Goal: Task Accomplishment & Management: Manage account settings

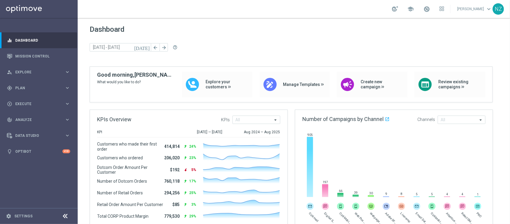
scroll to position [235, 0]
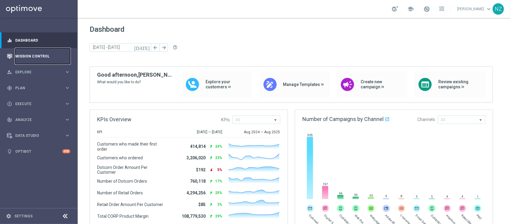
click at [37, 53] on link "Mission Control" at bounding box center [42, 56] width 55 height 16
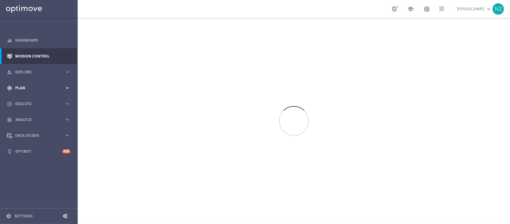
click at [42, 87] on span "Plan" at bounding box center [39, 88] width 49 height 4
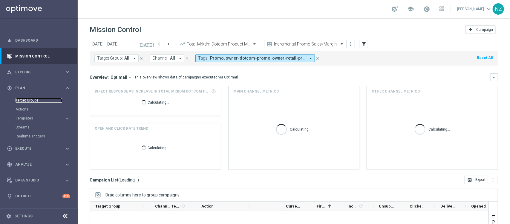
click at [31, 100] on link "Target Groups" at bounding box center [39, 100] width 47 height 5
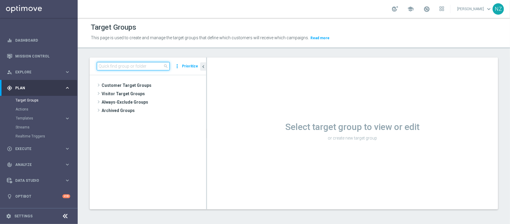
click at [118, 63] on input at bounding box center [133, 66] width 73 height 8
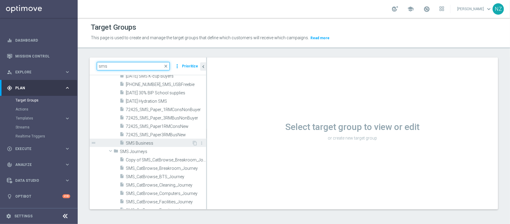
scroll to position [673, 0]
type input "sms"
click at [148, 142] on span "SMS Business" at bounding box center [159, 140] width 66 height 5
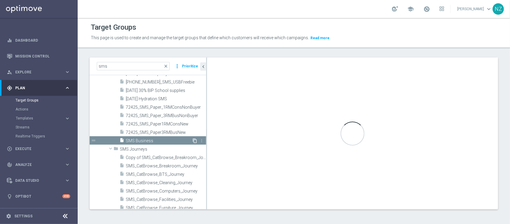
click at [193, 140] on icon "content_copy" at bounding box center [195, 140] width 5 height 5
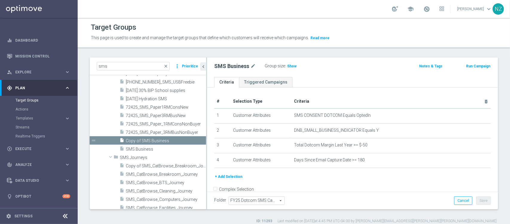
scroll to position [648, 0]
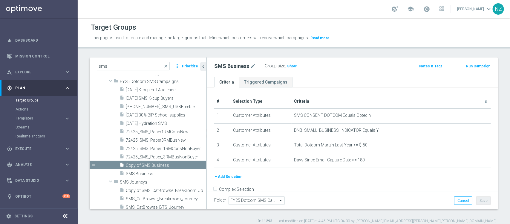
click at [249, 64] on div "SMS Business mode_edit" at bounding box center [235, 65] width 42 height 7
click at [251, 64] on icon "mode_edit" at bounding box center [253, 65] width 5 height 7
click at [239, 61] on div "SMS Business Group size : Show Notes & Tags Run Campaign" at bounding box center [352, 66] width 291 height 19
click at [245, 66] on h2 "SMS Business" at bounding box center [231, 65] width 35 height 7
click at [251, 65] on icon "mode_edit" at bounding box center [253, 65] width 5 height 7
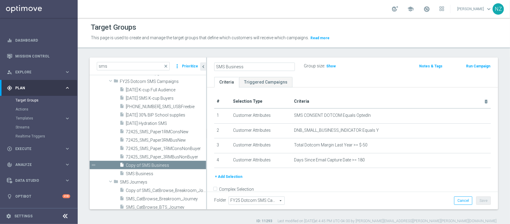
click at [255, 67] on input "SMS Business" at bounding box center [254, 66] width 81 height 8
drag, startPoint x: 250, startPoint y: 67, endPoint x: 227, endPoint y: 67, distance: 22.4
click at [227, 67] on input "SMS Business" at bounding box center [254, 66] width 81 height 8
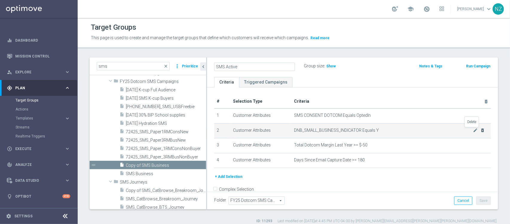
type input "SMS Active"
click at [408, 130] on icon "delete_forever" at bounding box center [482, 130] width 5 height 5
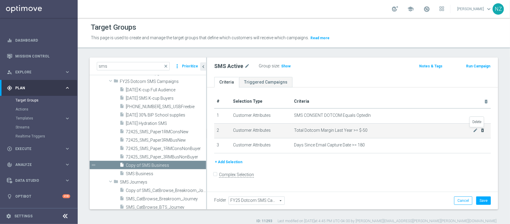
click at [408, 131] on icon "delete_forever" at bounding box center [482, 130] width 5 height 5
click at [408, 131] on icon "mode_edit" at bounding box center [475, 130] width 5 height 5
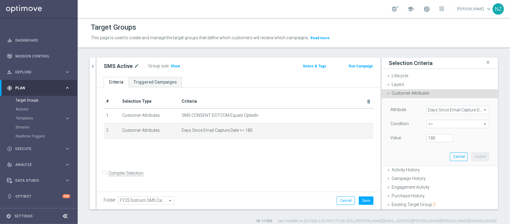
click at [399, 93] on span "Customer Attributes" at bounding box center [411, 93] width 38 height 5
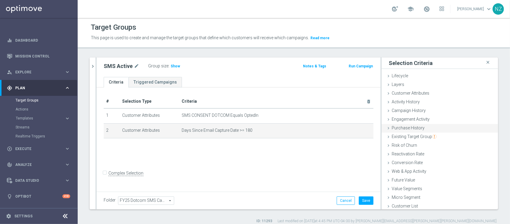
click at [402, 125] on span "Purchase History" at bounding box center [408, 127] width 33 height 5
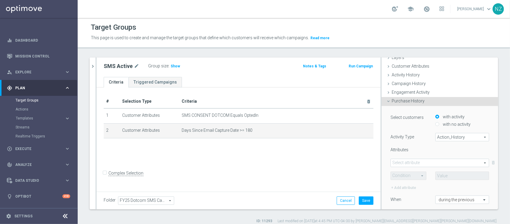
scroll to position [37, 0]
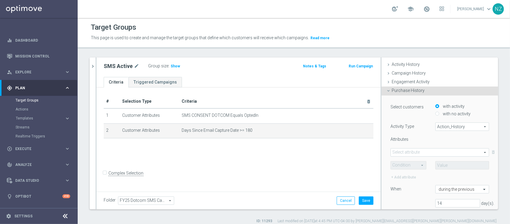
click at [408, 123] on span "Action_History" at bounding box center [462, 127] width 53 height 8
click at [408, 143] on span "Omni" at bounding box center [462, 143] width 47 height 5
type input "Omni"
click at [408, 132] on div "Select customers with activity with no activity Activity Type Omni Omni arrow_d…" at bounding box center [440, 157] width 99 height 109
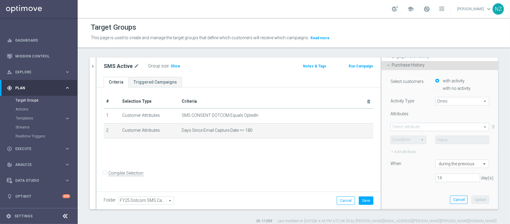
scroll to position [75, 0]
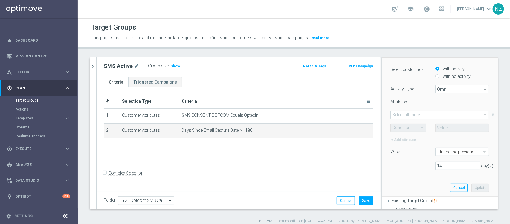
click at [408, 112] on span at bounding box center [440, 115] width 98 height 8
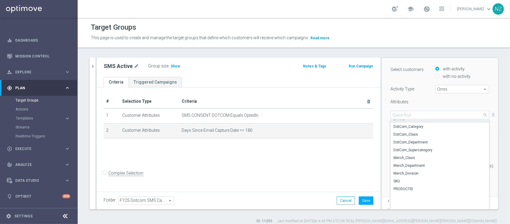
scroll to position [36, 0]
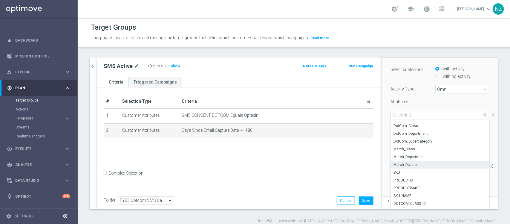
click at [408, 164] on span "Merch_Division" at bounding box center [440, 164] width 93 height 5
type input "Merch_Division"
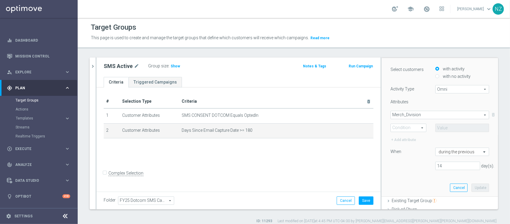
click at [399, 126] on span at bounding box center [408, 128] width 35 height 8
click at [397, 179] on span "One of" at bounding box center [408, 183] width 29 height 5
type input "One of"
click at [408, 125] on span at bounding box center [462, 128] width 53 height 8
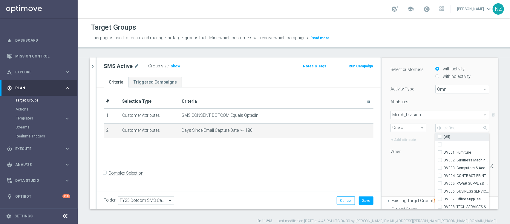
click at [408, 135] on input "(All)" at bounding box center [442, 137] width 4 height 4
checkbox input "true"
type input "Selected 10 of 10"
checkbox input "true"
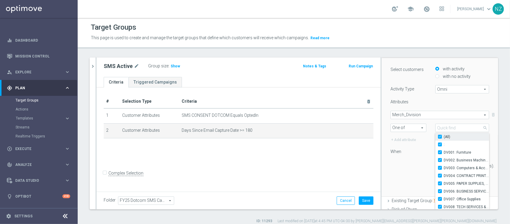
checkbox input "true"
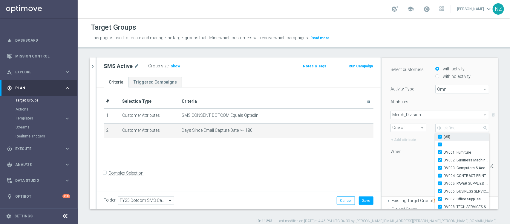
checkbox input "true"
click at [405, 173] on div "Select customers with activity with no activity Activity Type Omni Omni arrow_d…" at bounding box center [440, 119] width 99 height 109
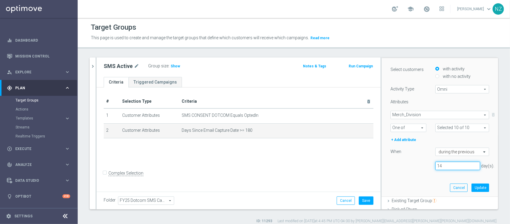
drag, startPoint x: 440, startPoint y: 169, endPoint x: 416, endPoint y: 166, distance: 23.8
click at [408, 166] on div "14 day(s)." at bounding box center [440, 165] width 108 height 8
type input "365"
click at [408, 179] on button "Update" at bounding box center [481, 187] width 18 height 8
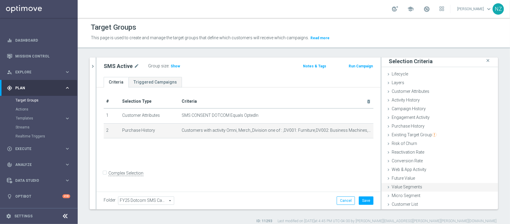
scroll to position [2, 0]
click at [361, 179] on button "Save" at bounding box center [366, 200] width 15 height 8
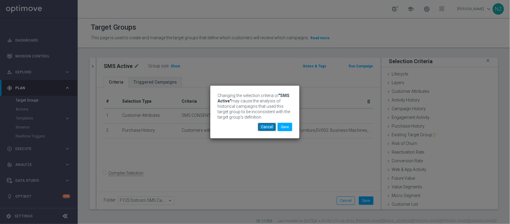
click at [265, 124] on button "Cancel" at bounding box center [267, 127] width 18 height 8
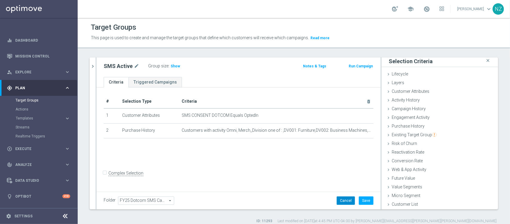
click at [337, 179] on button "Cancel" at bounding box center [346, 200] width 18 height 8
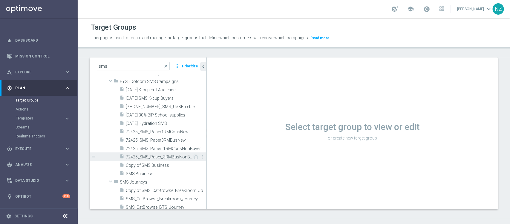
click at [149, 160] on div "insert_drive_file 72425_SMS_Paper_3RMBusNonBuyer" at bounding box center [156, 156] width 73 height 8
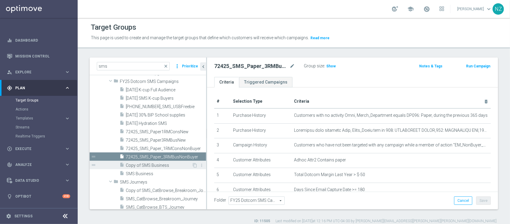
click at [149, 166] on span "Copy of SMS Business" at bounding box center [159, 165] width 66 height 5
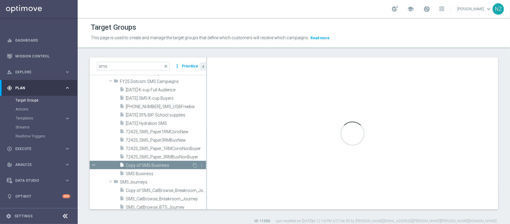
checkbox input "false"
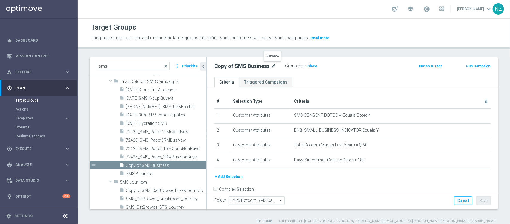
click at [271, 64] on icon "mode_edit" at bounding box center [273, 65] width 5 height 7
click at [251, 68] on input "Copy of SMS Business" at bounding box center [254, 66] width 81 height 8
drag, startPoint x: 232, startPoint y: 66, endPoint x: 196, endPoint y: 67, distance: 36.5
click at [196, 67] on as-split "sms close more_vert Prioritize Customer Target Groups library_add create_new_fo…" at bounding box center [294, 133] width 409 height 152
drag, startPoint x: 227, startPoint y: 66, endPoint x: 275, endPoint y: 72, distance: 48.8
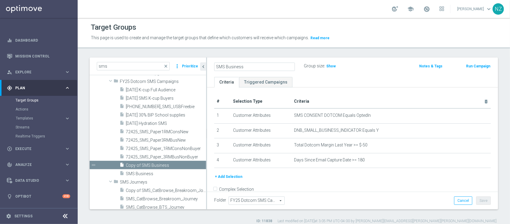
click at [275, 72] on div "SMS Business Group size : Show Notes & Tags Run Campaign" at bounding box center [352, 66] width 291 height 19
type input "SMS Active"
click at [389, 179] on div "Folder FY25 Dotcom SMS Campaigns FY25 Dotcom SMS Campaigns arrow_drop_down sear…" at bounding box center [352, 200] width 291 height 18
click at [408, 179] on button "Save" at bounding box center [484, 200] width 15 height 8
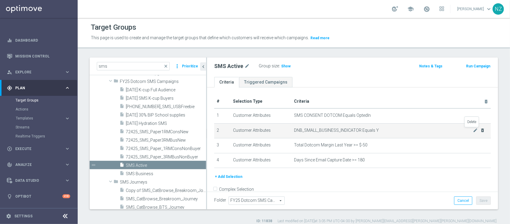
click at [408, 131] on icon "delete_forever" at bounding box center [482, 130] width 5 height 5
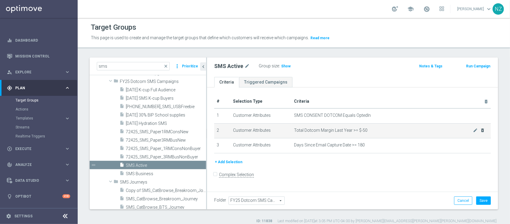
click at [408, 131] on div "mode_edit delete_forever" at bounding box center [479, 130] width 12 height 5
click at [408, 131] on icon "delete_forever" at bounding box center [482, 130] width 5 height 5
click at [408, 132] on icon "mode_edit" at bounding box center [475, 130] width 5 height 5
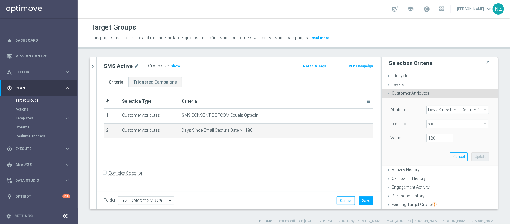
click at [408, 97] on div "Customer Attributes done" at bounding box center [440, 93] width 117 height 9
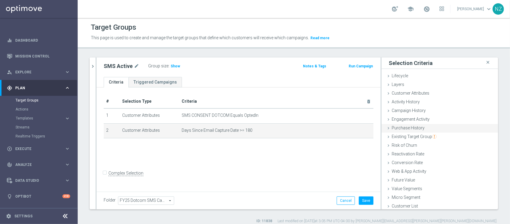
click at [408, 127] on span "Purchase History" at bounding box center [408, 127] width 33 height 5
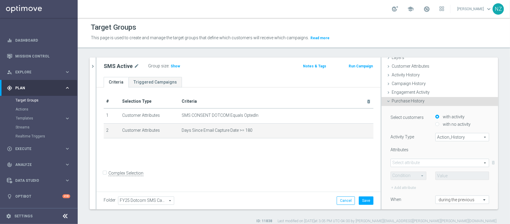
scroll to position [37, 0]
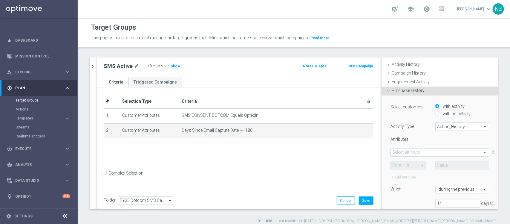
click at [408, 120] on div "Select customers with activity with no activity Activity Type Action_History Ac…" at bounding box center [440, 157] width 99 height 109
click at [408, 129] on span "Action_History" at bounding box center [462, 127] width 53 height 8
click at [408, 144] on span "Omni" at bounding box center [462, 143] width 47 height 5
type input "Omni"
click at [408, 151] on span at bounding box center [440, 152] width 98 height 8
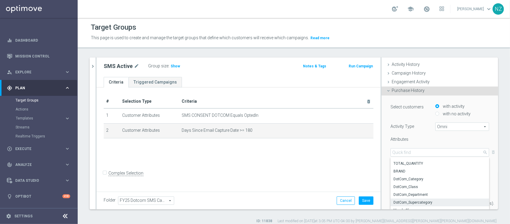
scroll to position [36, 0]
click at [408, 179] on span "Merch_Division" at bounding box center [440, 201] width 93 height 5
type input "Merch_Division"
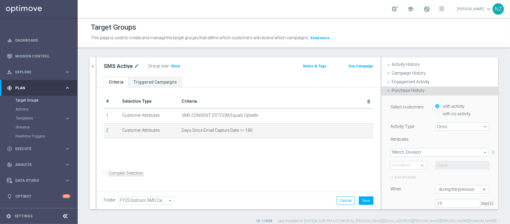
click at [406, 164] on span at bounding box center [408, 165] width 35 height 8
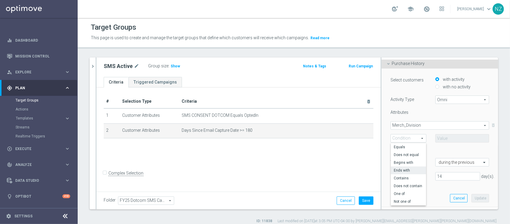
scroll to position [75, 0]
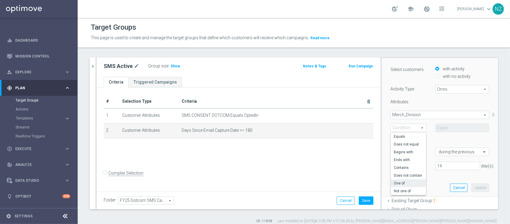
click at [404, 179] on span "One of" at bounding box center [408, 183] width 29 height 5
type input "One of"
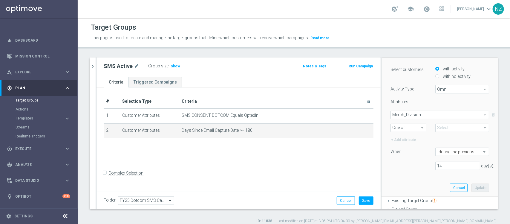
click at [408, 130] on span at bounding box center [462, 128] width 53 height 8
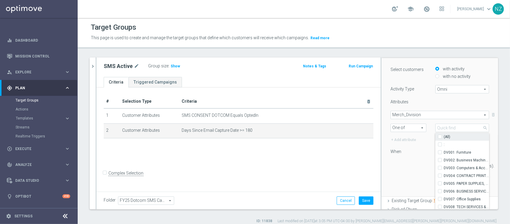
click at [408, 137] on span "(All)" at bounding box center [447, 136] width 7 height 5
click at [408, 137] on input "(All)" at bounding box center [442, 137] width 4 height 4
checkbox input "true"
type input "Selected 10 of 10"
checkbox input "true"
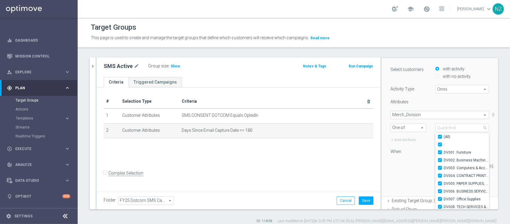
checkbox input "true"
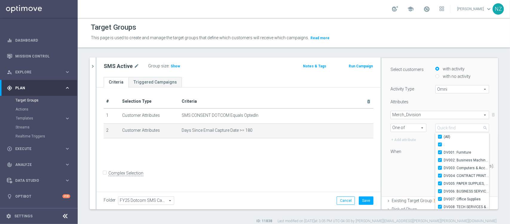
checkbox input "true"
click at [402, 169] on div "14 day(s)." at bounding box center [440, 165] width 108 height 8
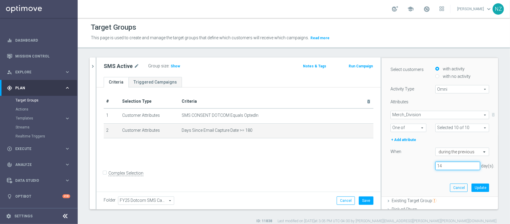
drag, startPoint x: 432, startPoint y: 164, endPoint x: 419, endPoint y: 164, distance: 12.6
click at [408, 164] on div "14 day(s)." at bounding box center [440, 165] width 108 height 8
type input "365"
click at [408, 179] on button "Update" at bounding box center [481, 187] width 18 height 8
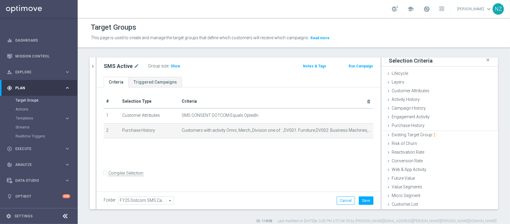
scroll to position [2, 0]
click at [364, 179] on button "Save" at bounding box center [366, 200] width 15 height 8
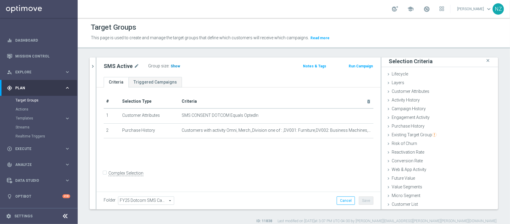
click at [172, 66] on span "Show" at bounding box center [176, 66] width 10 height 4
click at [31, 117] on span "Templates" at bounding box center [37, 118] width 43 height 4
click at [32, 128] on link "Optimail" at bounding box center [41, 127] width 44 height 5
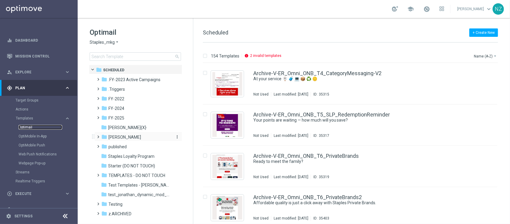
scroll to position [10, 0]
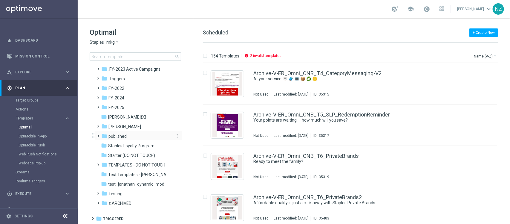
click at [103, 135] on icon "folder" at bounding box center [104, 136] width 6 height 6
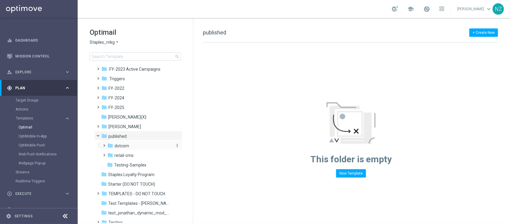
click at [119, 145] on span "dotcom" at bounding box center [122, 145] width 15 height 5
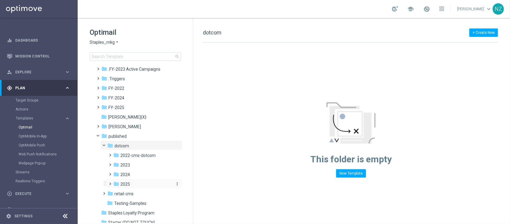
click at [127, 179] on span "2025" at bounding box center [125, 183] width 10 height 5
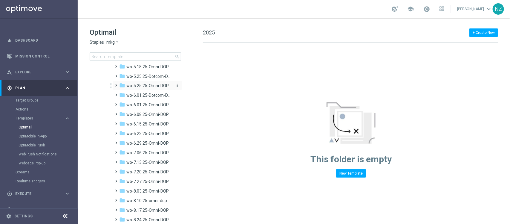
scroll to position [534, 0]
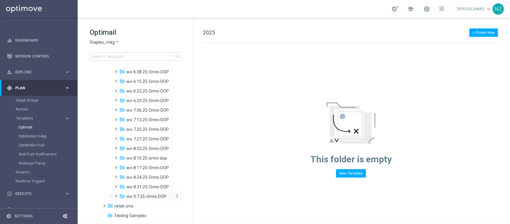
click at [150, 179] on span "wo-9.7.25-Omni-DOP" at bounding box center [146, 196] width 40 height 5
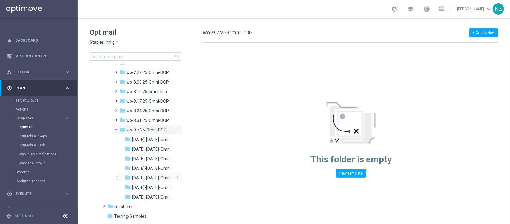
scroll to position [608, 0]
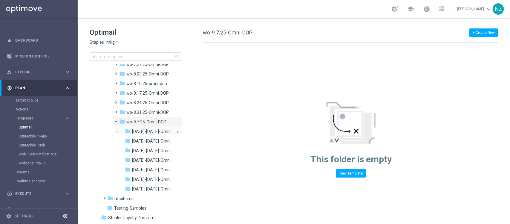
click at [150, 130] on span "[DATE]-[DATE]-Omni-DOP_{X}" at bounding box center [152, 131] width 41 height 5
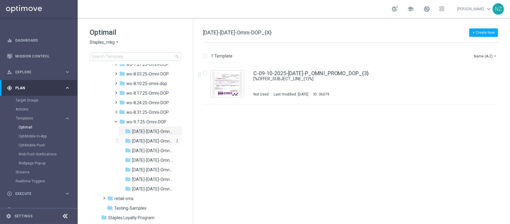
click at [144, 140] on span "[DATE]-[DATE]-Omni-DOP_{X}" at bounding box center [152, 140] width 41 height 5
click at [144, 150] on span "[DATE]-[DATE]-Omni-DOP_{X}" at bounding box center [152, 150] width 41 height 5
click at [141, 161] on span "[DATE]-[DATE]-Omni-DOP_{X}" at bounding box center [152, 159] width 41 height 5
click at [142, 168] on span "[DATE]-[DATE]-Omni-DOP_{X}" at bounding box center [152, 169] width 41 height 5
click at [150, 179] on span "[DATE]-[DATE]-Omni-DOP_{X}" at bounding box center [152, 178] width 41 height 5
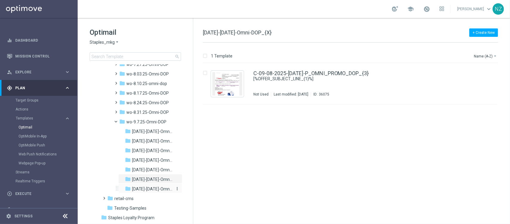
click at [148, 179] on span "[DATE]-[DATE]-Omni-DOP_{X}" at bounding box center [152, 188] width 41 height 5
click at [32, 57] on link "Mission Control" at bounding box center [42, 56] width 55 height 16
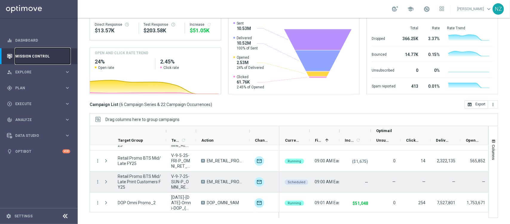
scroll to position [59, 0]
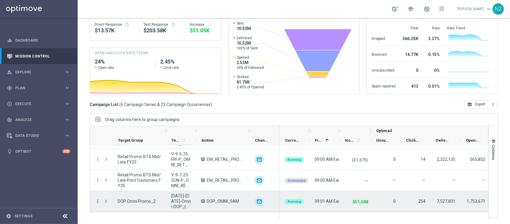
click at [97, 179] on icon "more_vert" at bounding box center [97, 200] width 5 height 5
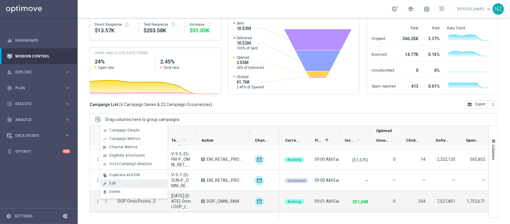
click at [122, 179] on div "Edit" at bounding box center [137, 183] width 56 height 4
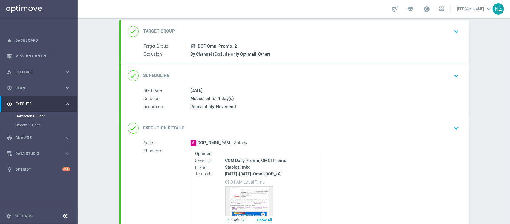
scroll to position [75, 0]
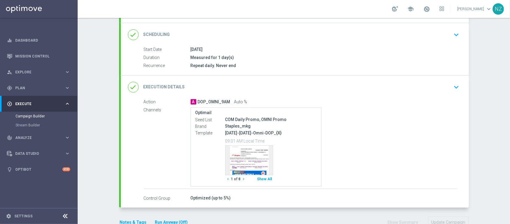
click at [452, 85] on icon "keyboard_arrow_down" at bounding box center [456, 87] width 9 height 9
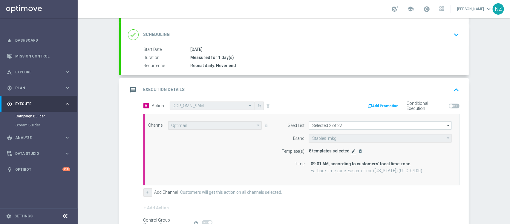
click at [351, 151] on icon "edit" at bounding box center [353, 151] width 5 height 5
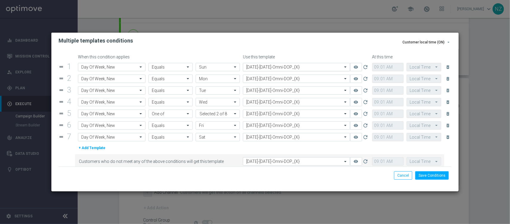
click at [277, 71] on div "Select template 8.31.25-Sunday-Omni-DOP_{X}" at bounding box center [296, 67] width 107 height 8
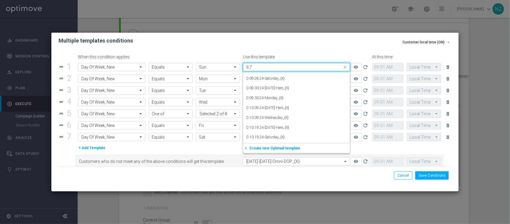
scroll to position [0, 0]
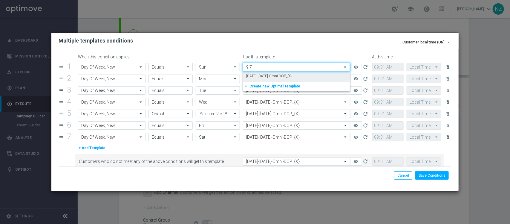
click at [276, 77] on label "[DATE]-[DATE]-Omni-DOP_{X}" at bounding box center [269, 76] width 46 height 5
type input "9.7"
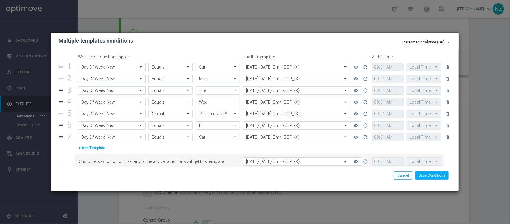
click at [271, 77] on input "text" at bounding box center [290, 78] width 88 height 5
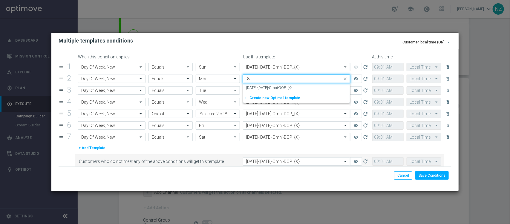
type input "."
click at [274, 90] on label "[DATE]-[DATE]-Omni-DOP_{X}" at bounding box center [269, 87] width 46 height 5
type input "9.8"
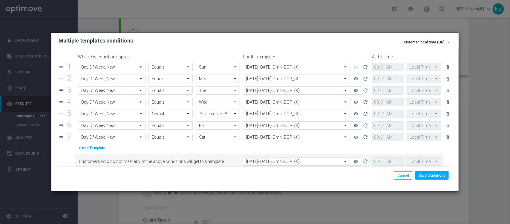
click at [274, 90] on input "text" at bounding box center [290, 90] width 88 height 5
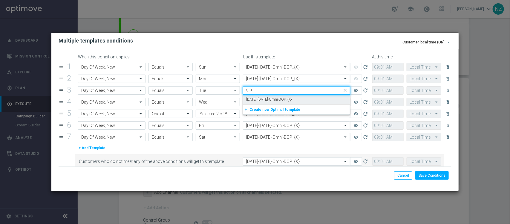
click at [277, 99] on label "[DATE]-[DATE]-Omni-DOP_{X}" at bounding box center [269, 99] width 46 height 5
type input "9.9"
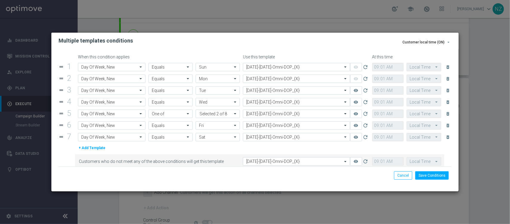
click at [275, 103] on input "text" at bounding box center [290, 102] width 88 height 5
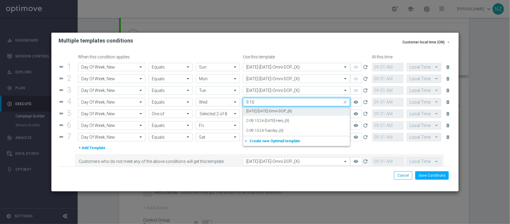
click at [277, 112] on label "[DATE]-[DATE]-Omni-DOP_{X}" at bounding box center [269, 111] width 46 height 5
type input "9.10"
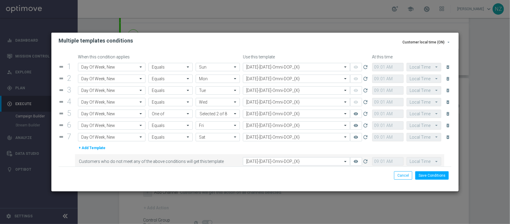
click at [272, 113] on input "text" at bounding box center [290, 113] width 88 height 5
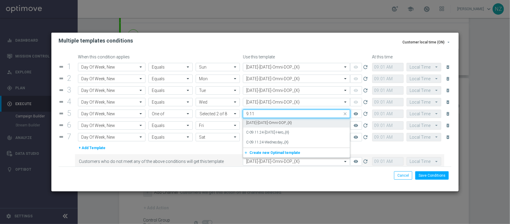
click at [280, 123] on label "[DATE]-[DATE]-Omni-DOP_{X}" at bounding box center [269, 122] width 46 height 5
type input "9.11"
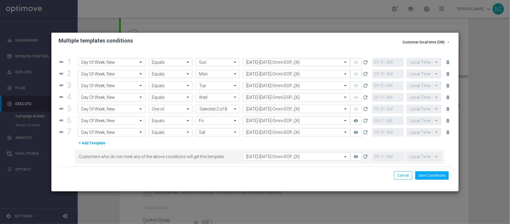
scroll to position [6, 0]
click at [428, 176] on button "Save Conditions" at bounding box center [432, 175] width 33 height 8
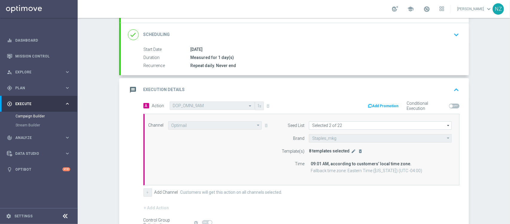
scroll to position [143, 0]
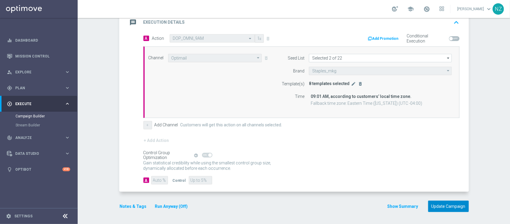
click at [455, 206] on button "Update Campaign" at bounding box center [448, 206] width 41 height 12
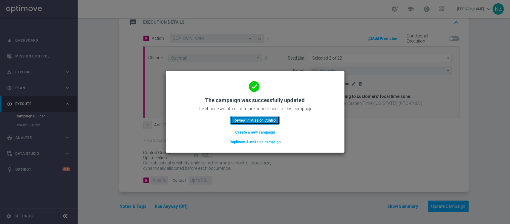
click at [256, 123] on button "Review in Mission Control" at bounding box center [255, 120] width 49 height 8
